Goal: Go to known website: Access a specific website the user already knows

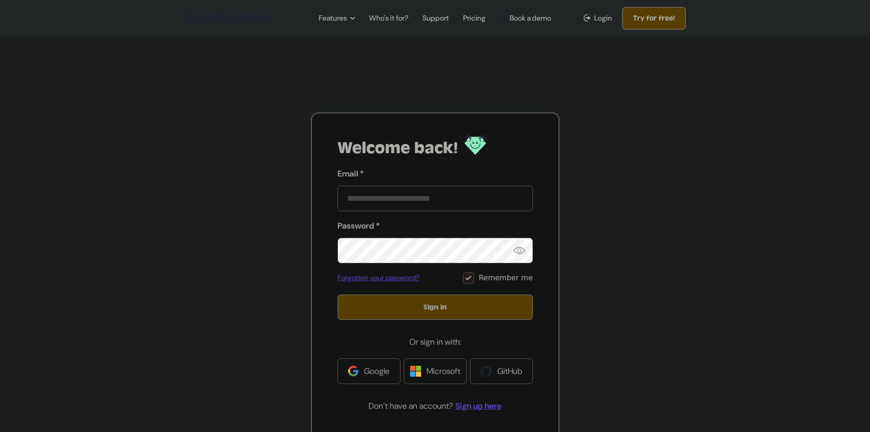
click at [361, 375] on link "Google" at bounding box center [369, 371] width 63 height 26
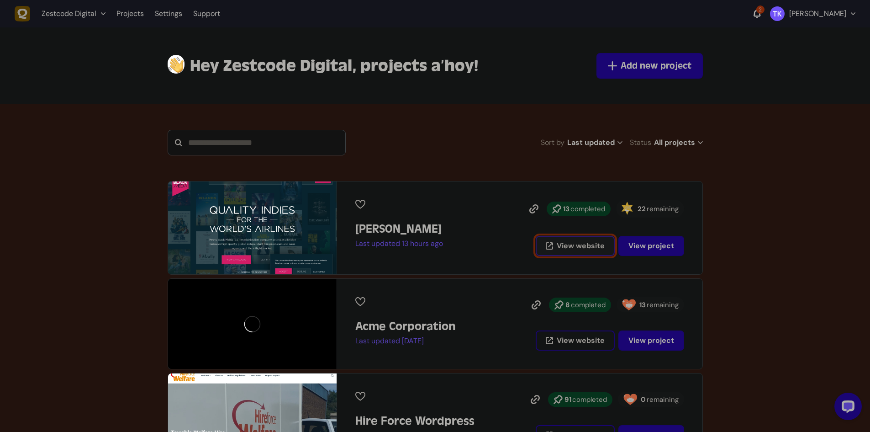
click at [576, 246] on span "View website" at bounding box center [581, 245] width 48 height 7
click at [663, 246] on span "View project" at bounding box center [652, 246] width 46 height 10
